Goal: Task Accomplishment & Management: Use online tool/utility

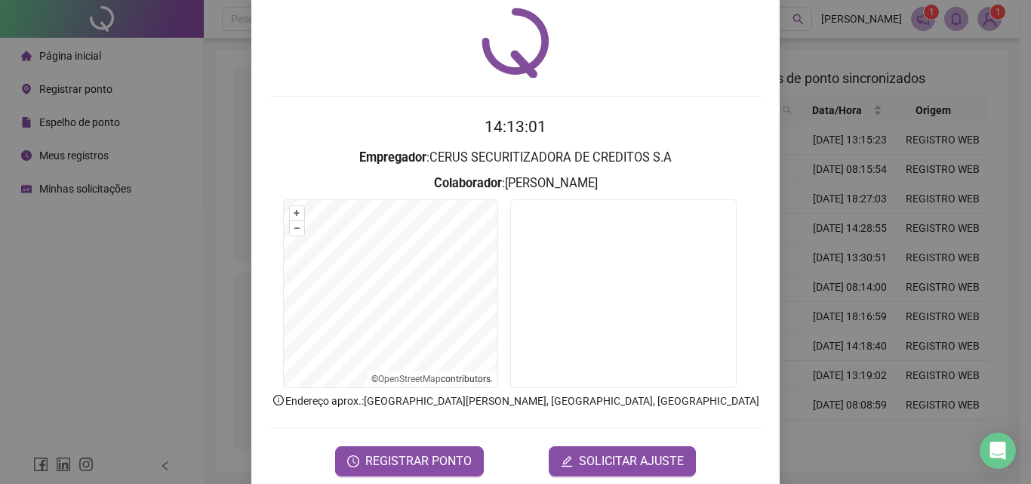
scroll to position [72, 0]
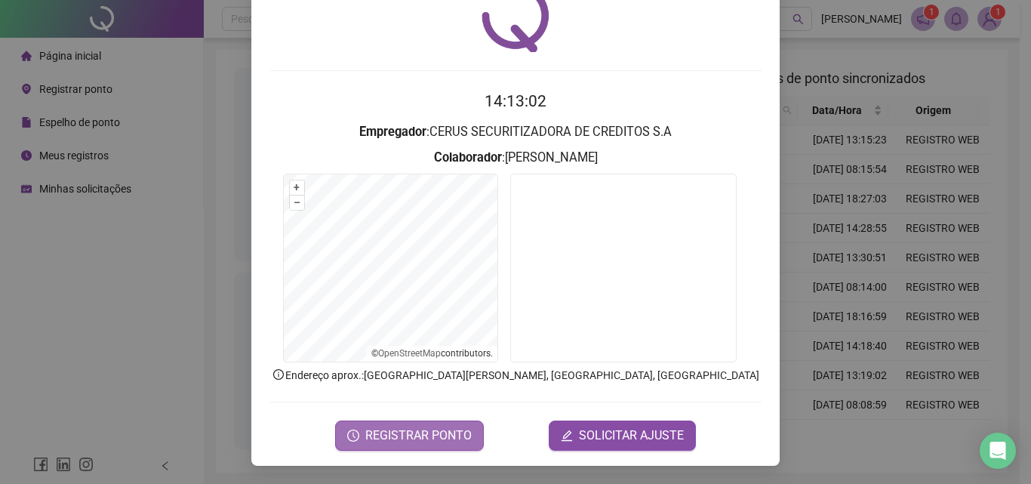
click at [408, 437] on span "REGISTRAR PONTO" at bounding box center [418, 435] width 106 height 18
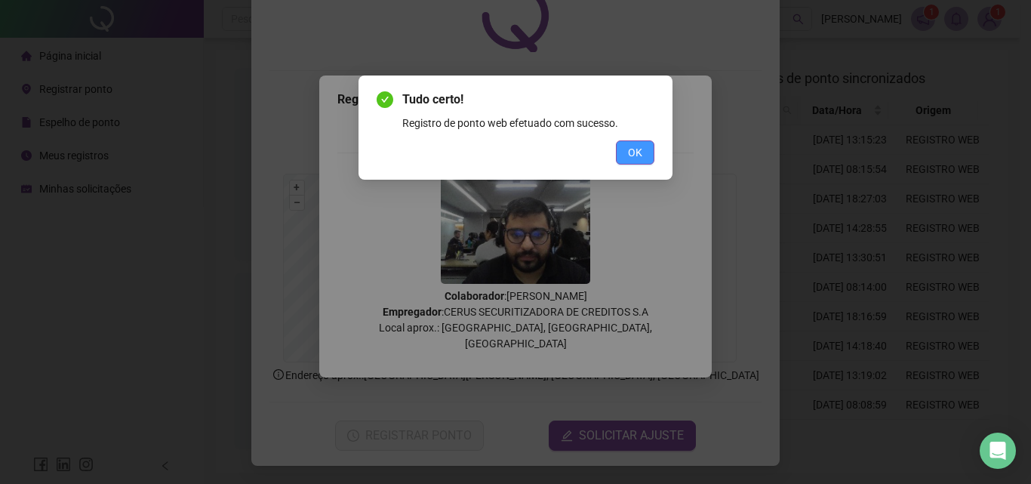
click at [633, 156] on span "OK" at bounding box center [635, 152] width 14 height 17
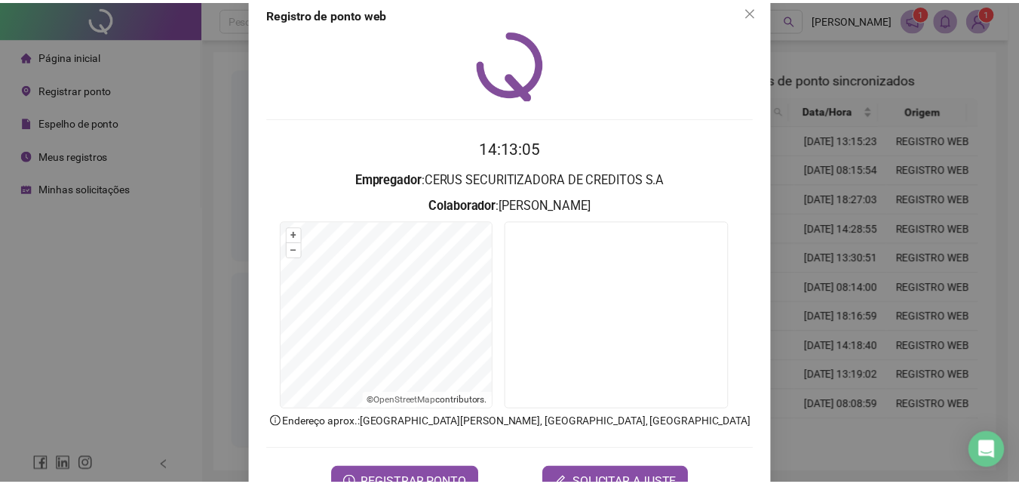
scroll to position [0, 0]
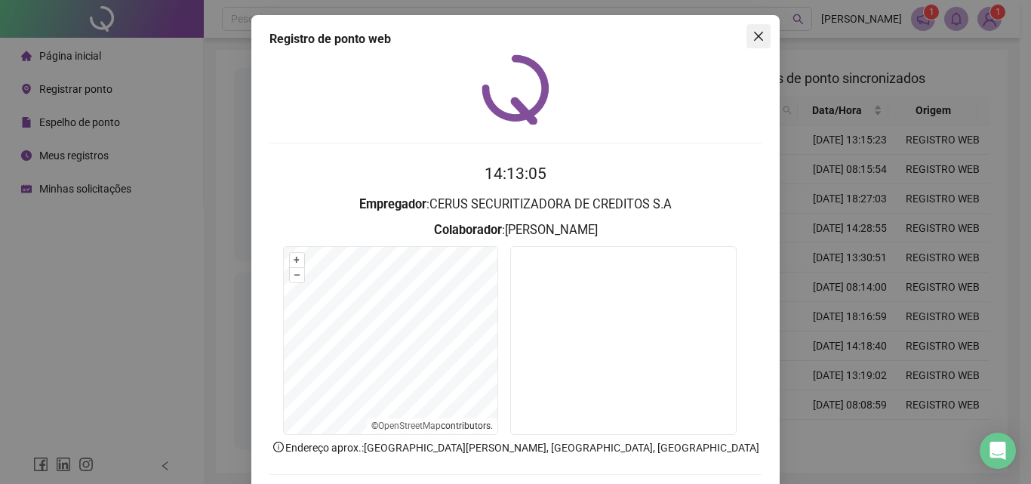
click at [752, 38] on icon "close" at bounding box center [758, 36] width 12 height 12
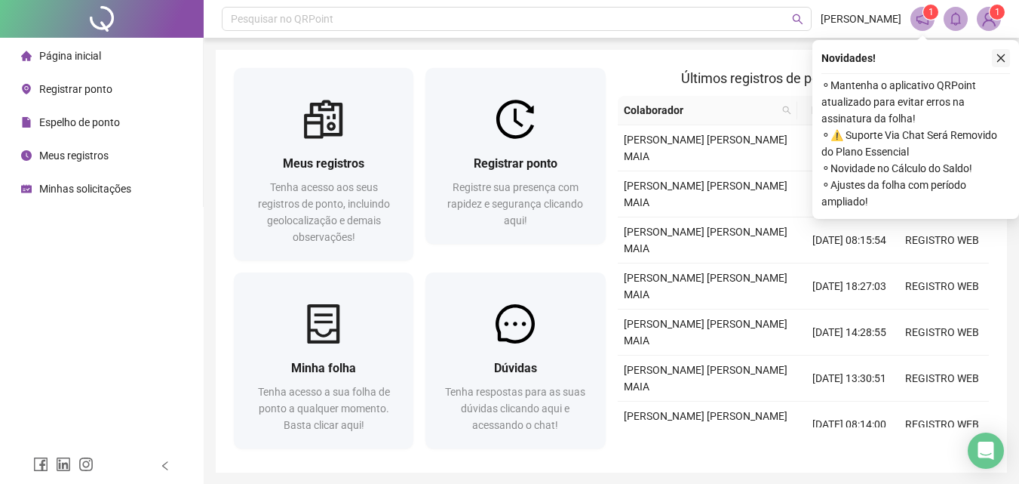
click at [991, 59] on div "Novidades !" at bounding box center [916, 58] width 189 height 18
click at [998, 59] on icon "close" at bounding box center [1001, 58] width 11 height 11
